Goal: Information Seeking & Learning: Learn about a topic

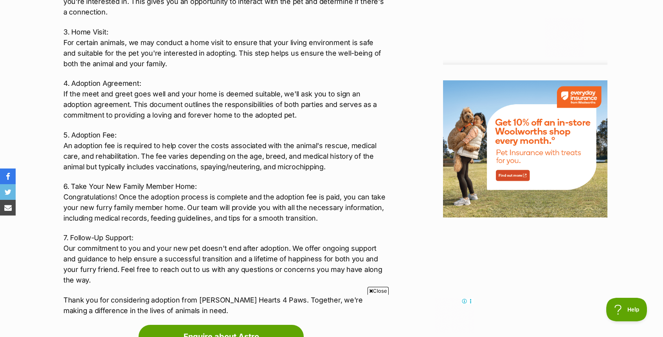
scroll to position [899, 0]
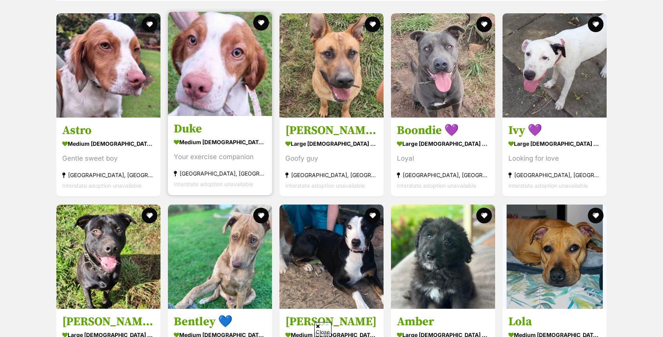
scroll to position [914, 0]
click at [197, 124] on h3 "Duke" at bounding box center [220, 129] width 92 height 15
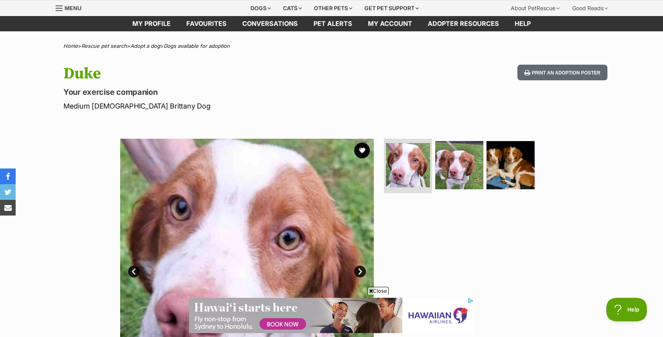
scroll to position [70, 0]
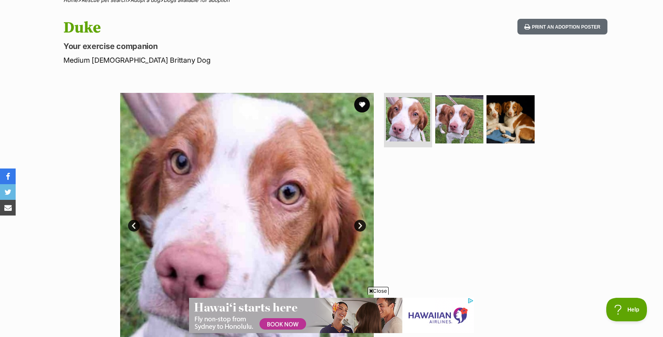
click at [359, 227] on link "Next" at bounding box center [360, 226] width 12 height 12
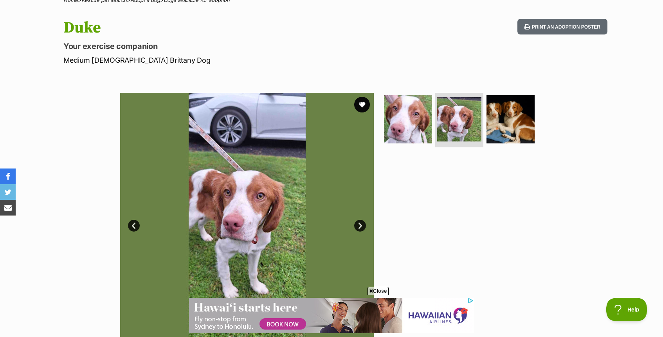
click at [359, 227] on link "Next" at bounding box center [360, 226] width 12 height 12
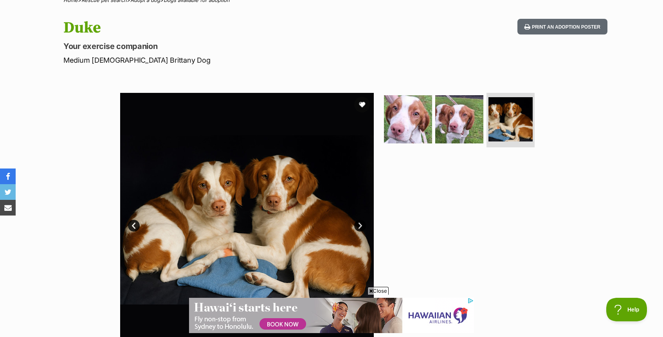
scroll to position [0, 0]
